Goal: Information Seeking & Learning: Understand process/instructions

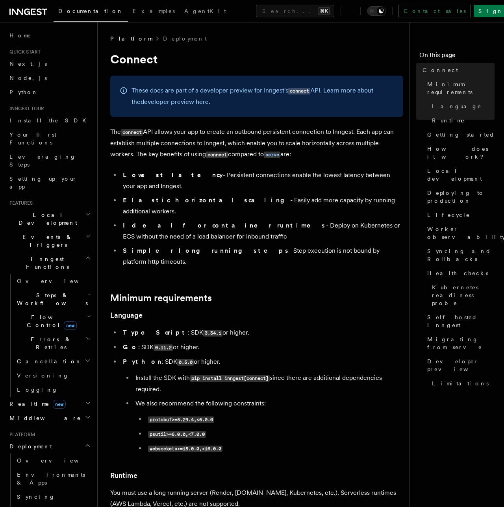
click at [181, 132] on p "The connect API allows your app to create an outbound persistent connection to …" at bounding box center [256, 143] width 293 height 34
click at [280, 128] on p "The connect API allows your app to create an outbound persistent connection to …" at bounding box center [256, 143] width 293 height 34
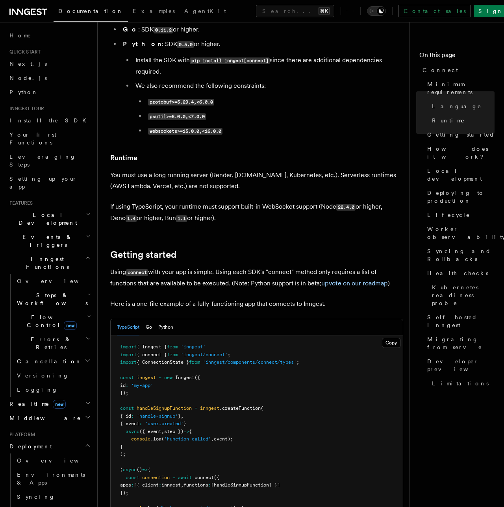
scroll to position [354, 0]
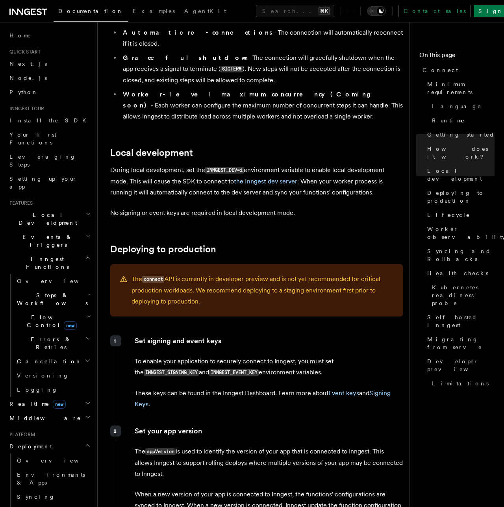
scroll to position [906, 0]
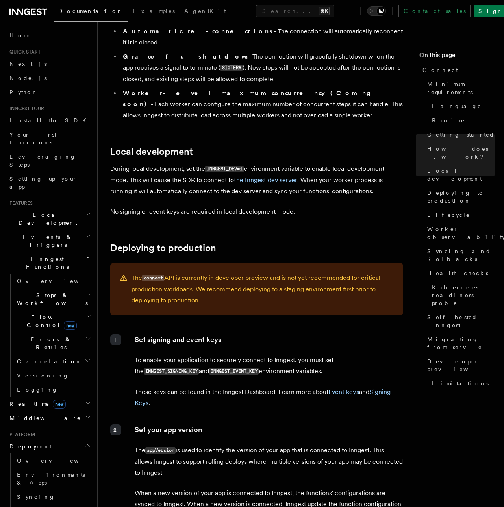
click at [191, 334] on p "Set signing and event keys" at bounding box center [269, 339] width 268 height 11
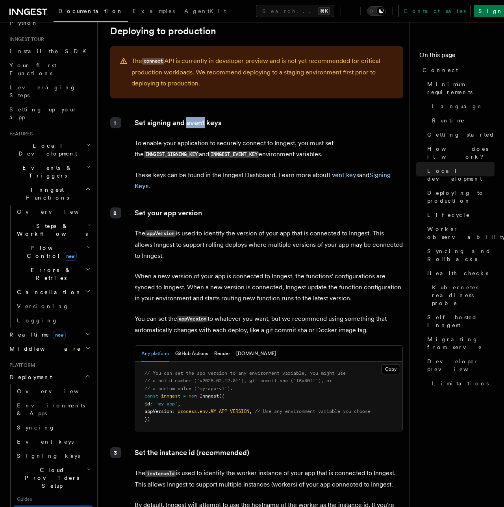
scroll to position [1126, 0]
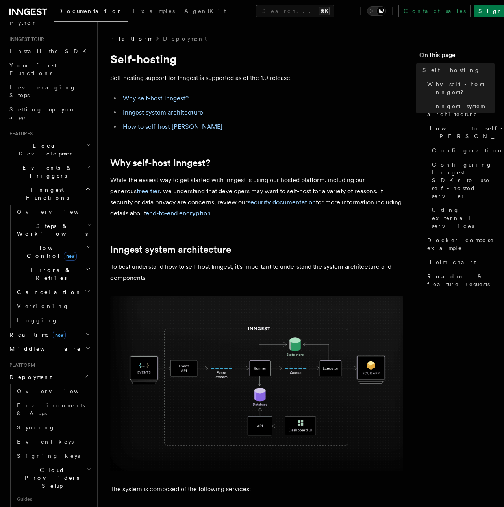
click at [42, 493] on span "Guides" at bounding box center [53, 499] width 79 height 13
click at [41, 506] on link "Connect new" at bounding box center [53, 514] width 79 height 16
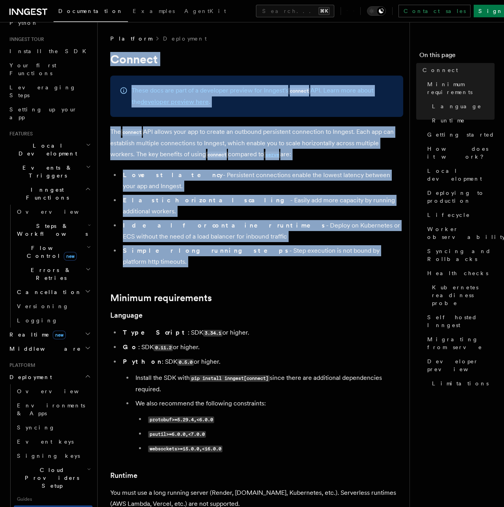
drag, startPoint x: 109, startPoint y: 57, endPoint x: 191, endPoint y: 238, distance: 198.9
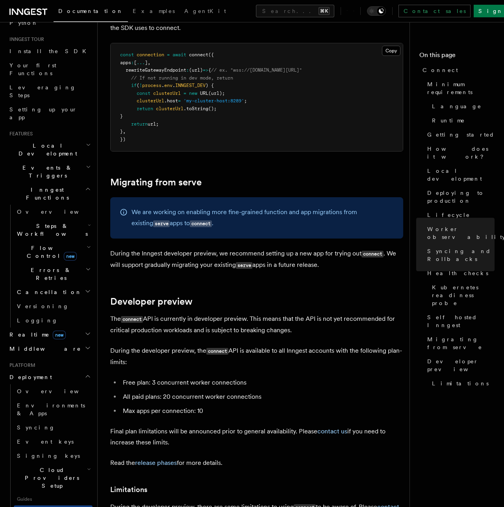
scroll to position [4324, 0]
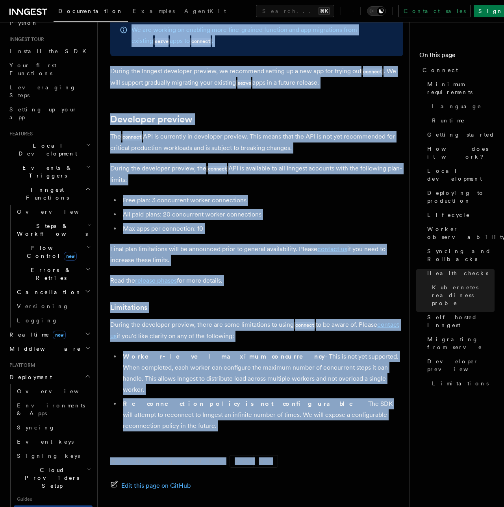
click at [258, 455] on form "Was this page helpful? Yes No" at bounding box center [256, 461] width 293 height 13
copy article "Connect These docs are part of a developer preview for Inngest's connect API. L…"
click at [458, 335] on span "Migrating from serve" at bounding box center [460, 343] width 67 height 16
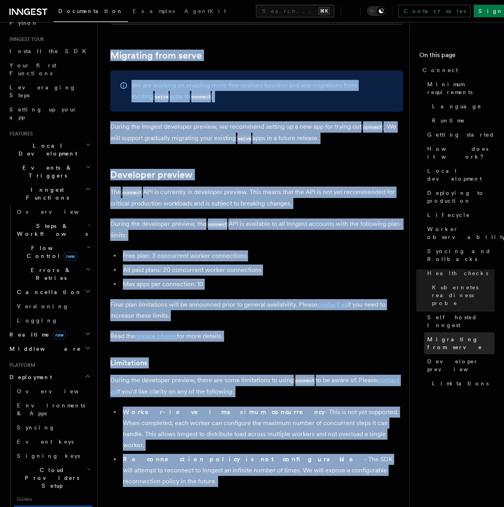
scroll to position [4222, 0]
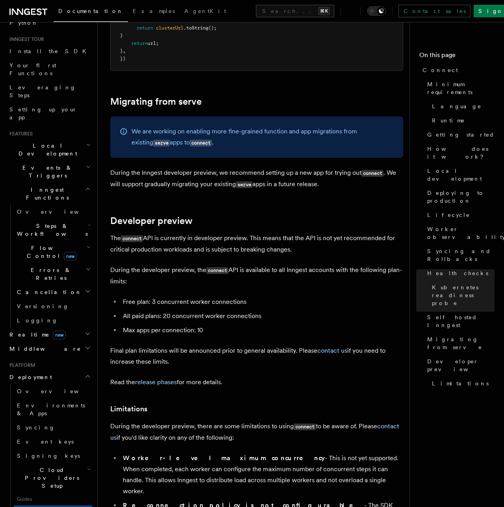
click at [351, 126] on p "We are working on enabling more fine-grained function and app migrations from e…" at bounding box center [263, 137] width 262 height 22
click at [188, 167] on p "During the Inngest developer preview, we recommend setting up a new app for try…" at bounding box center [256, 178] width 293 height 23
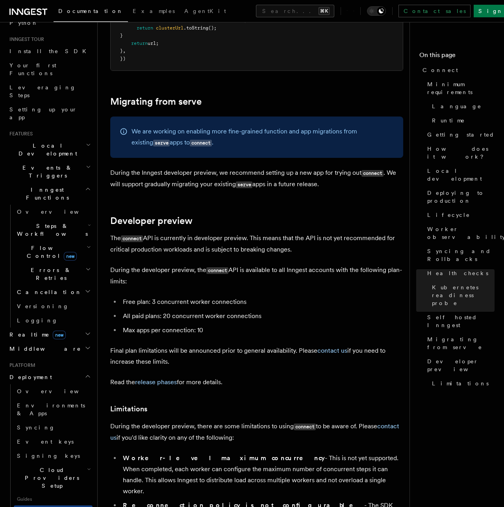
click at [322, 500] on li "Reconnection policy is not configurable - The SDK will attempt to reconnect to …" at bounding box center [261, 516] width 283 height 33
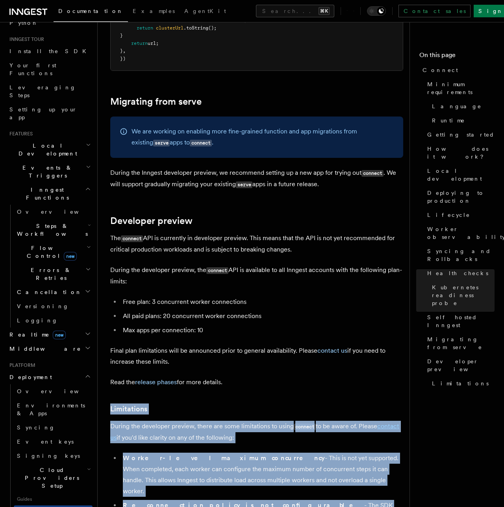
drag, startPoint x: 335, startPoint y: 455, endPoint x: 308, endPoint y: 338, distance: 119.8
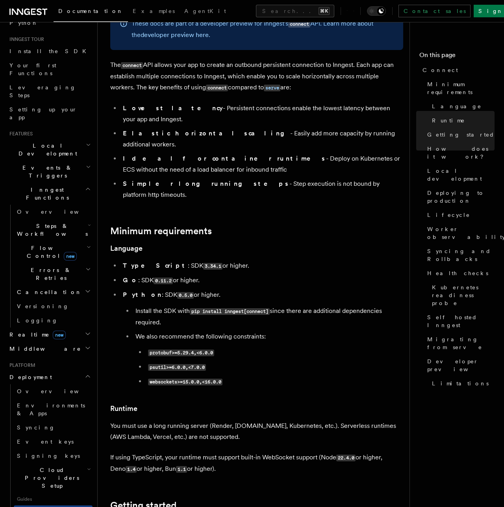
scroll to position [0, 0]
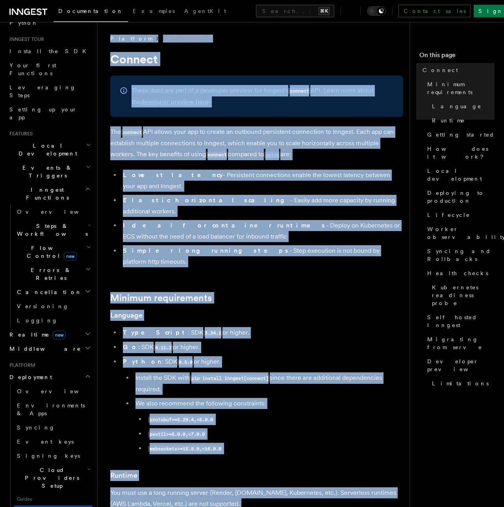
drag, startPoint x: 166, startPoint y: 226, endPoint x: 109, endPoint y: 41, distance: 194.4
copy article "Platform Deployment Connect These docs are part of a developer preview for Inng…"
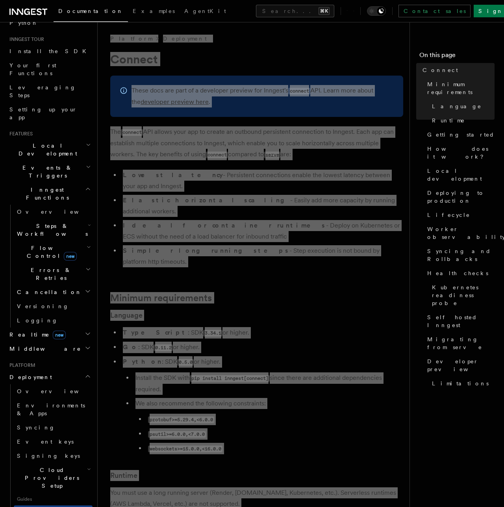
scroll to position [67, 0]
